Goal: Task Accomplishment & Management: Complete application form

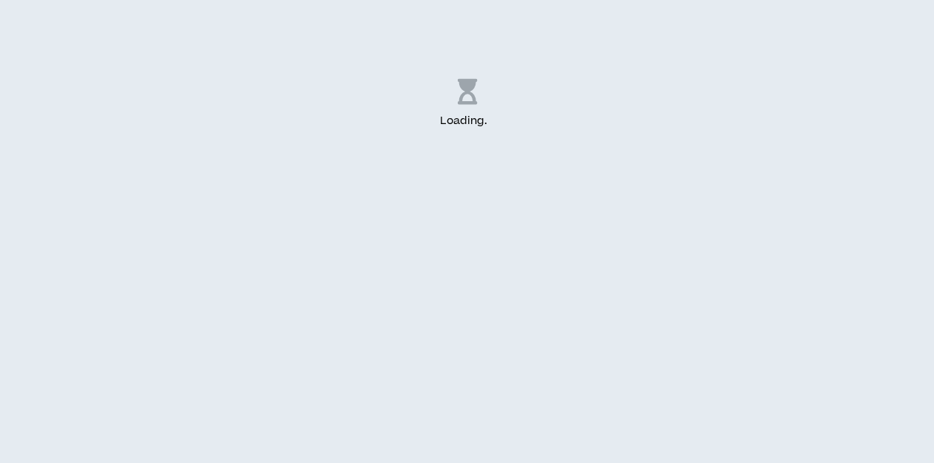
select select "US"
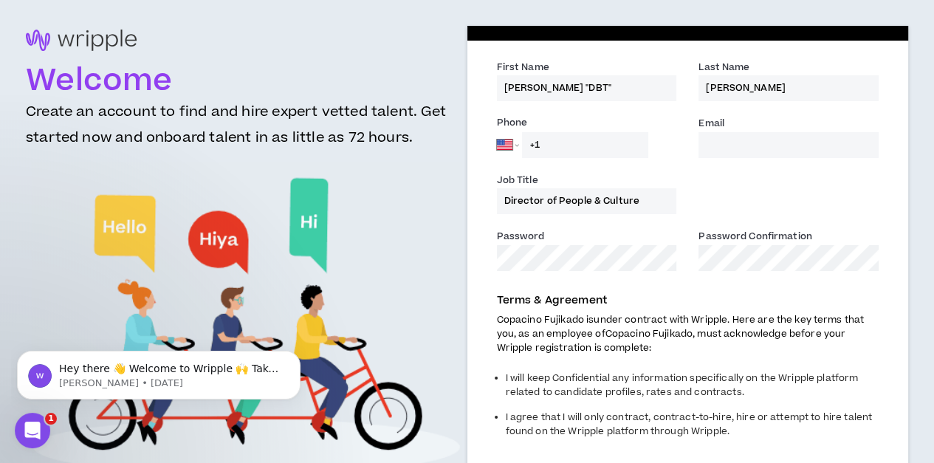
click at [720, 151] on input "Email *" at bounding box center [788, 145] width 180 height 26
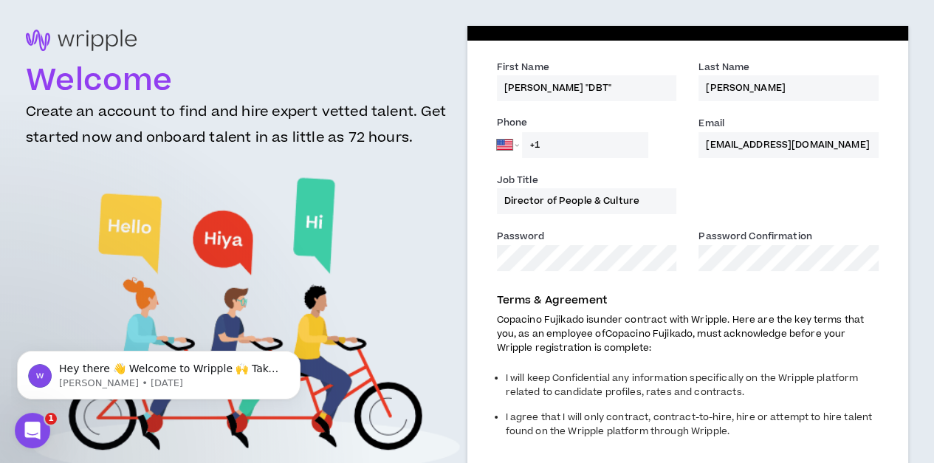
type input "[EMAIL_ADDRESS][DOMAIN_NAME]"
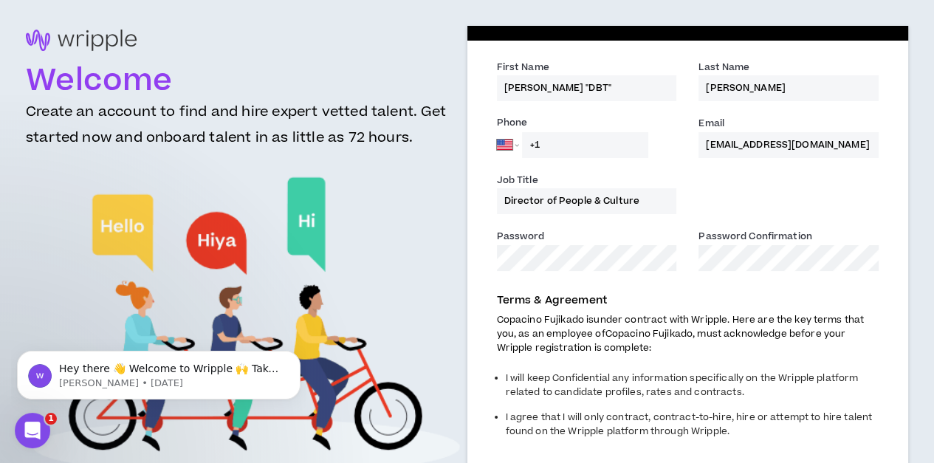
click at [723, 290] on div "Terms & Agreement Copacino Fujikado is under contract with Wripple. Here are th…" at bounding box center [688, 400] width 404 height 231
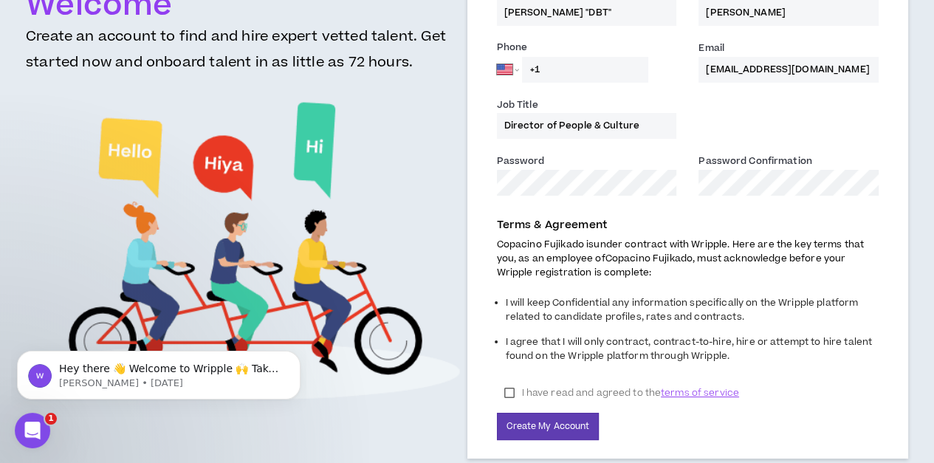
scroll to position [96, 0]
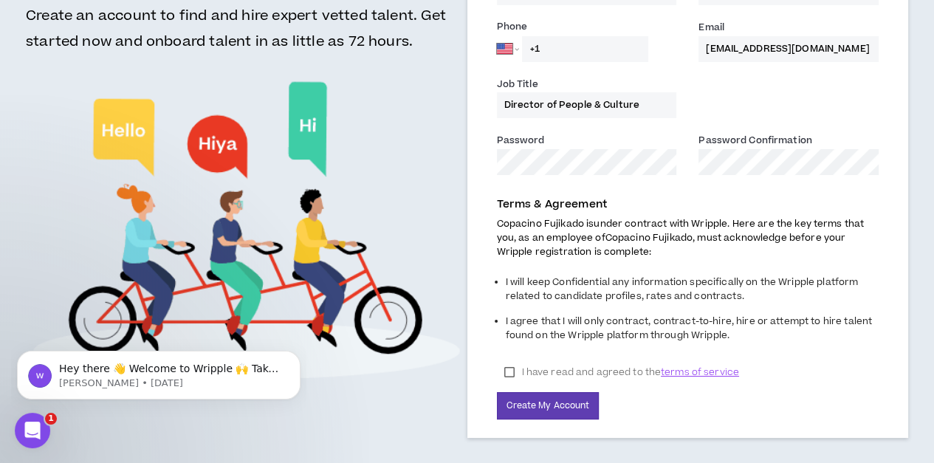
click at [509, 364] on label "I have read and agreed to the terms of service" at bounding box center [621, 372] width 249 height 22
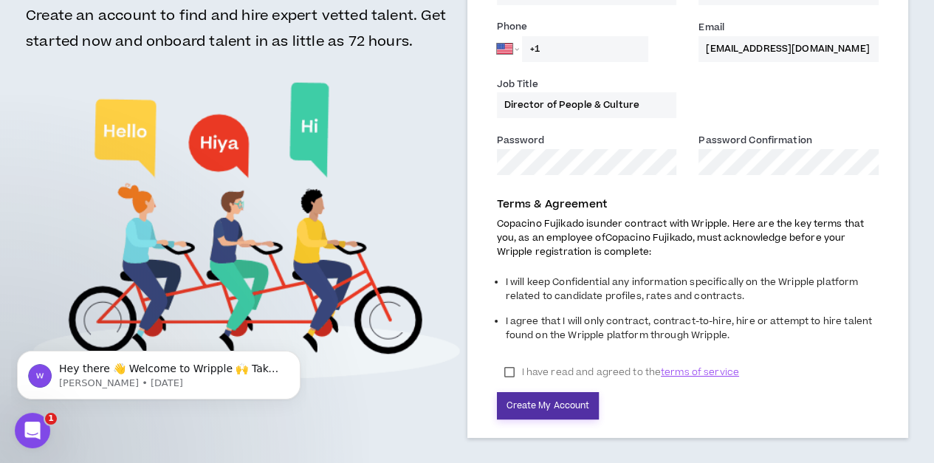
click at [551, 407] on button "Create My Account" at bounding box center [548, 405] width 103 height 27
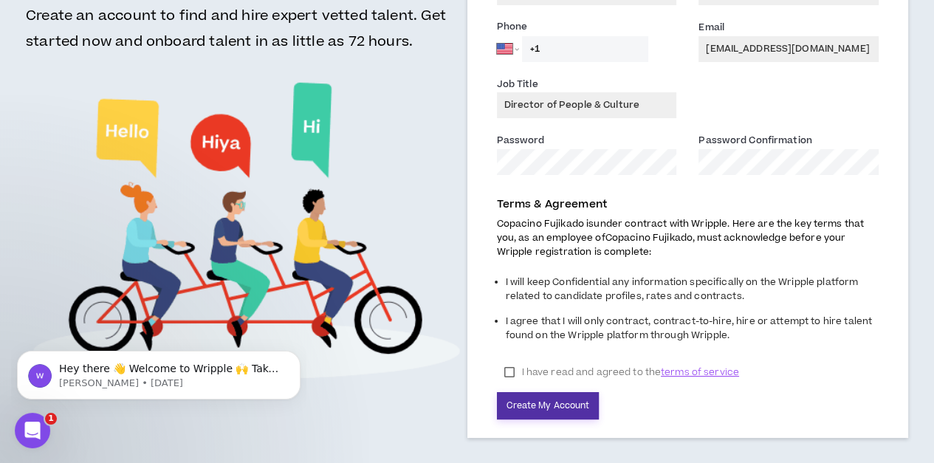
select select "*"
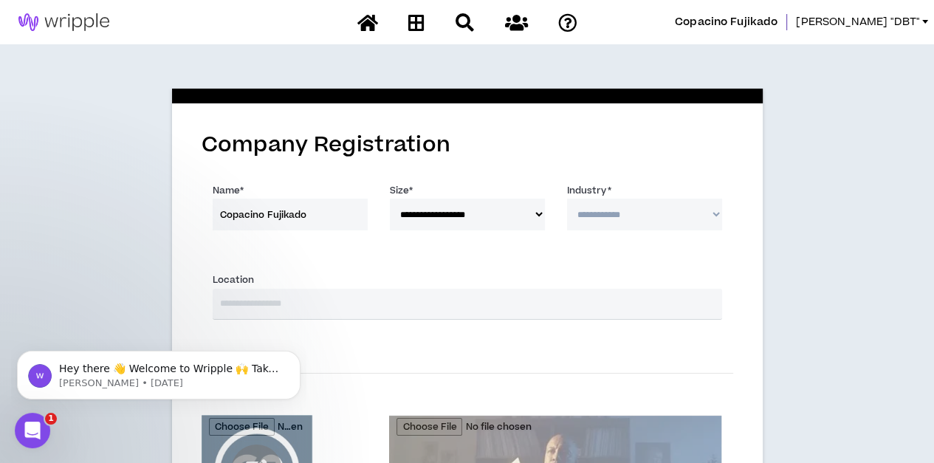
click at [697, 218] on select "**********" at bounding box center [644, 215] width 155 height 32
